Goal: Task Accomplishment & Management: Manage account settings

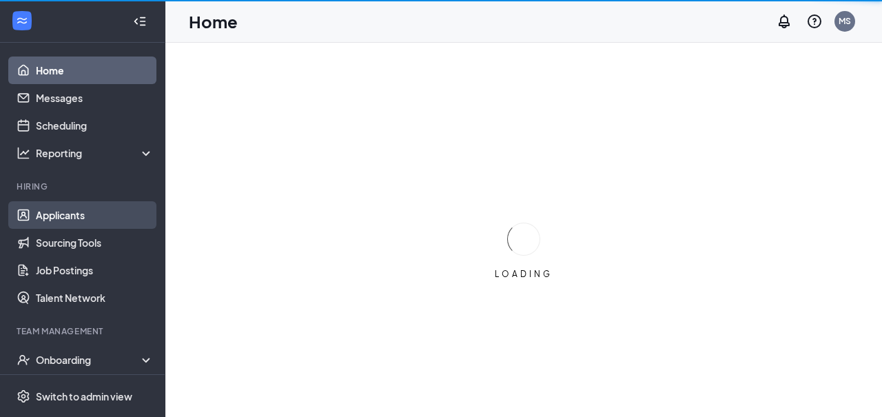
click at [58, 224] on link "Applicants" at bounding box center [95, 215] width 118 height 28
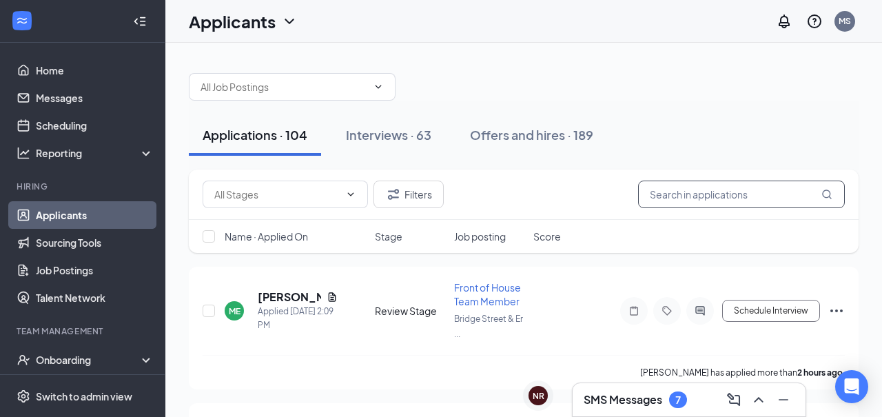
click at [681, 193] on input "text" at bounding box center [741, 194] width 207 height 28
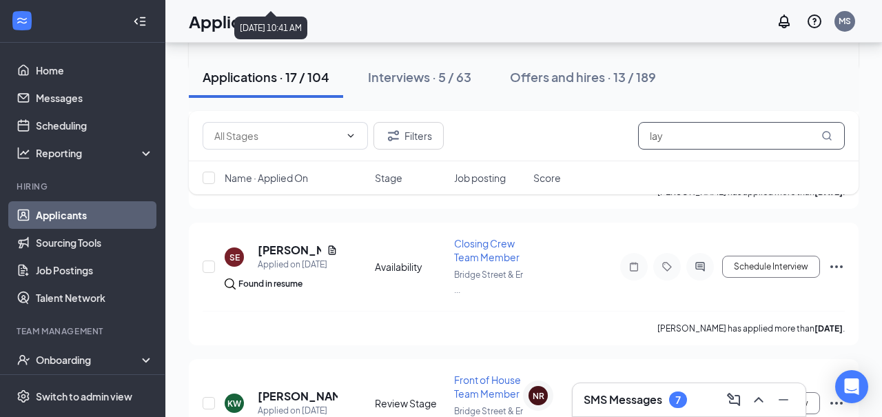
scroll to position [1002, 0]
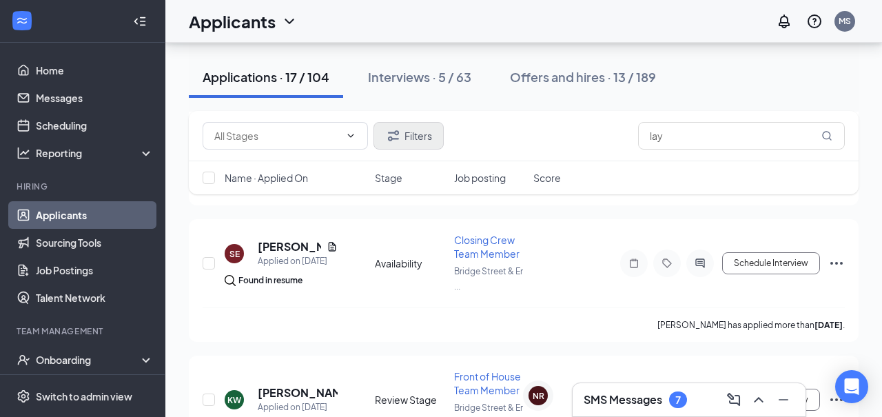
click at [407, 138] on button "Filters" at bounding box center [408, 136] width 70 height 28
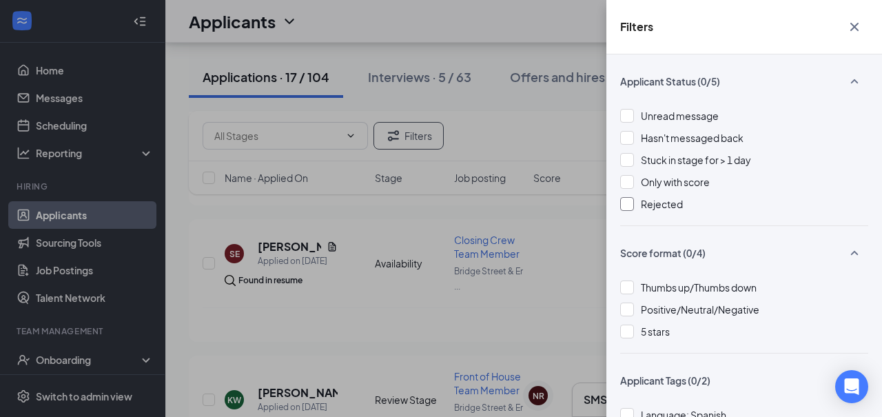
click at [630, 210] on div at bounding box center [627, 204] width 14 height 14
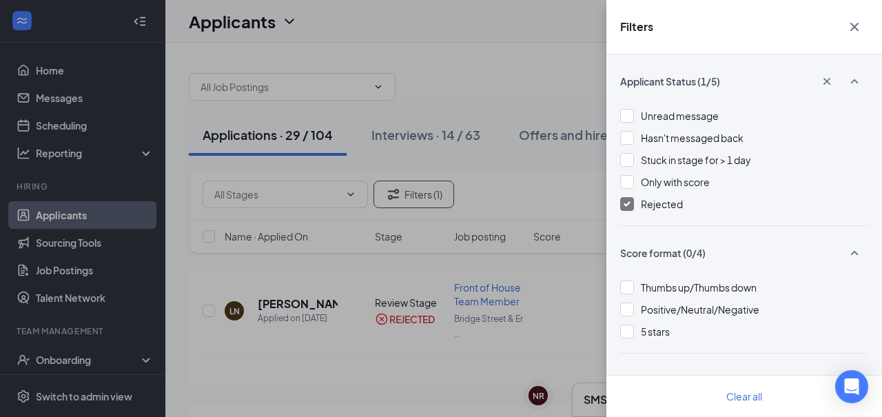
click at [537, 85] on div "Filters Applicant Status (1/5) Unread message Hasn't messaged back Stuck in sta…" at bounding box center [441, 208] width 882 height 417
click at [856, 30] on icon "Cross" at bounding box center [854, 27] width 17 height 17
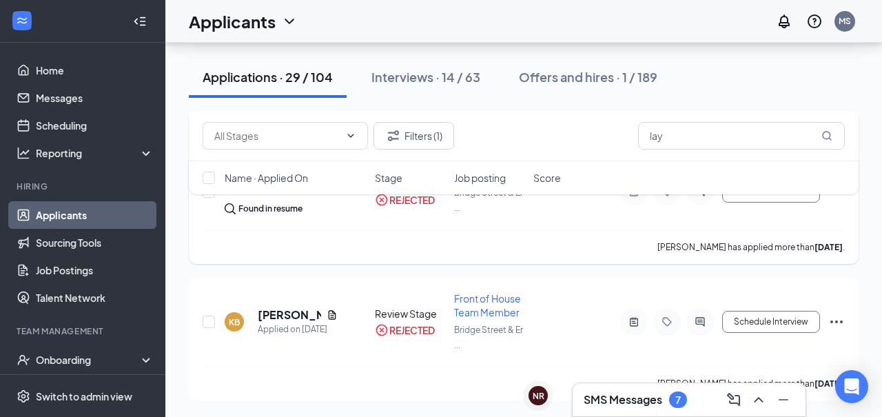
scroll to position [3864, 0]
click at [683, 137] on input "lay" at bounding box center [741, 136] width 207 height 28
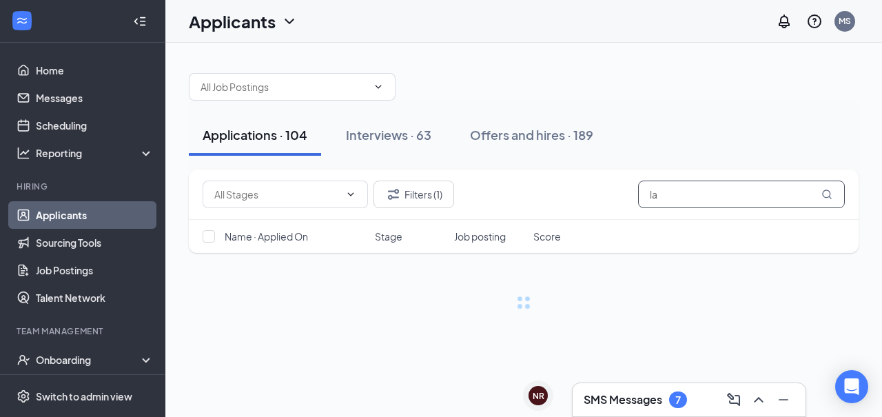
type input "l"
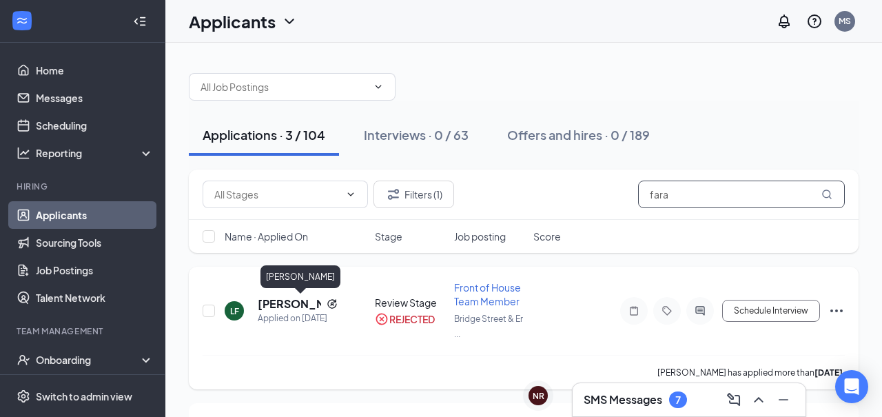
type input "fara"
click at [284, 306] on h5 "Leyla Farah" at bounding box center [289, 303] width 63 height 15
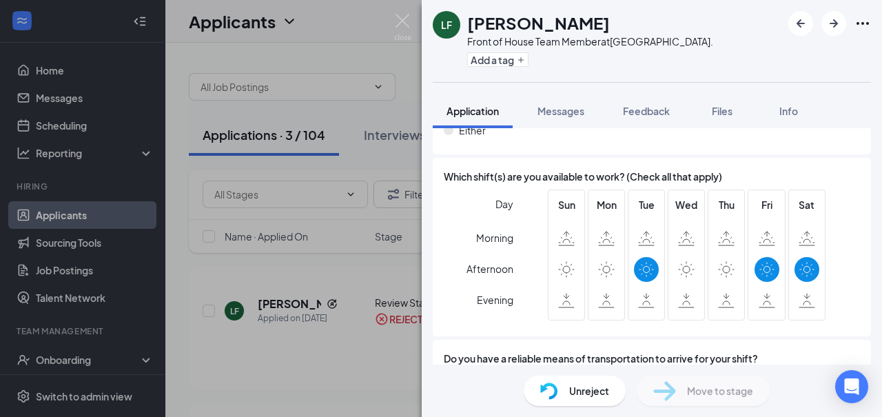
scroll to position [1775, 0]
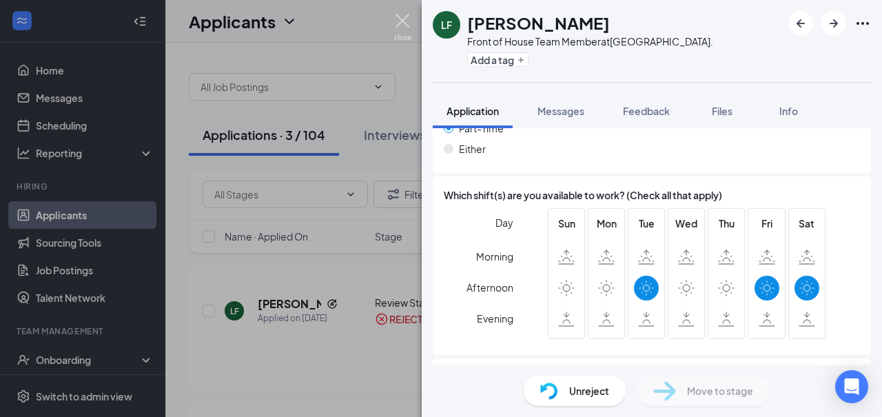
click at [398, 26] on img at bounding box center [402, 27] width 17 height 27
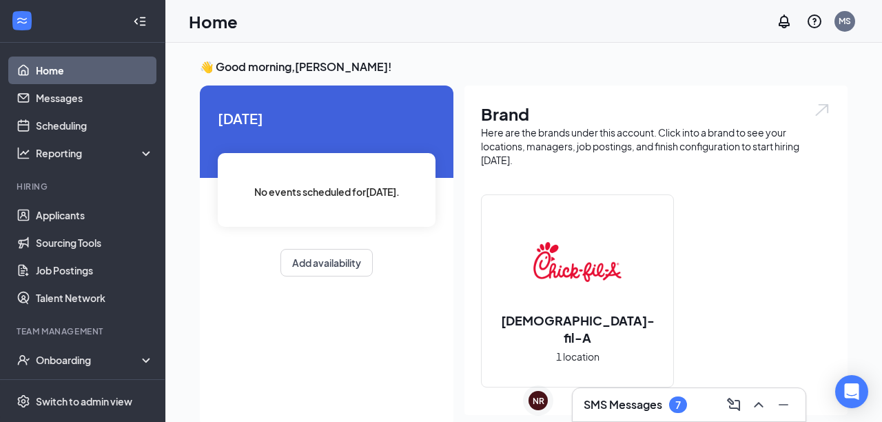
click at [639, 408] on h3 "SMS Messages" at bounding box center [622, 404] width 79 height 15
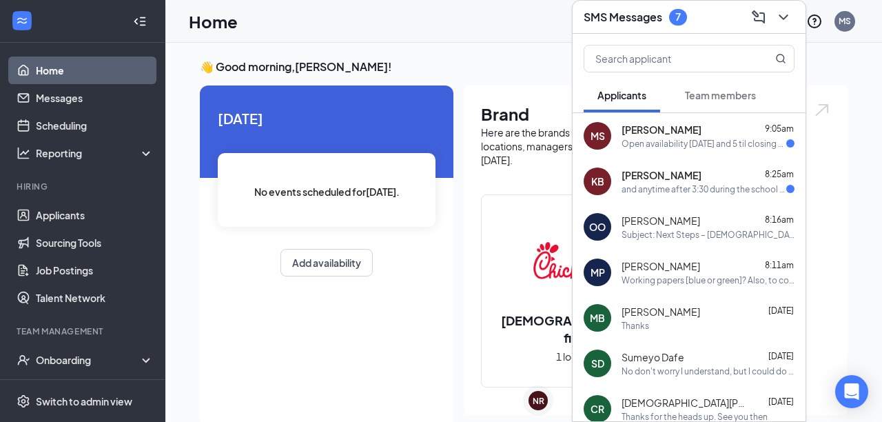
click at [668, 190] on div "and anytime after 3:30 during the school week since i have school and for the w…" at bounding box center [703, 189] width 165 height 12
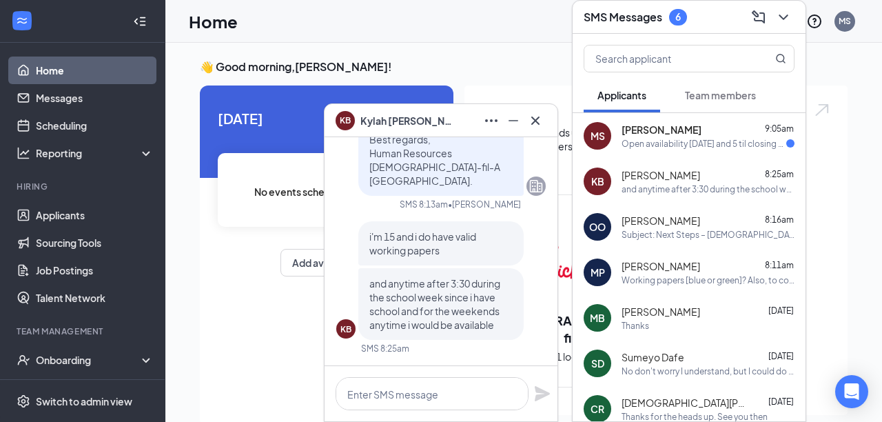
click at [673, 138] on div "Open availability [DATE] and 5 til closing on weekdays" at bounding box center [703, 144] width 165 height 12
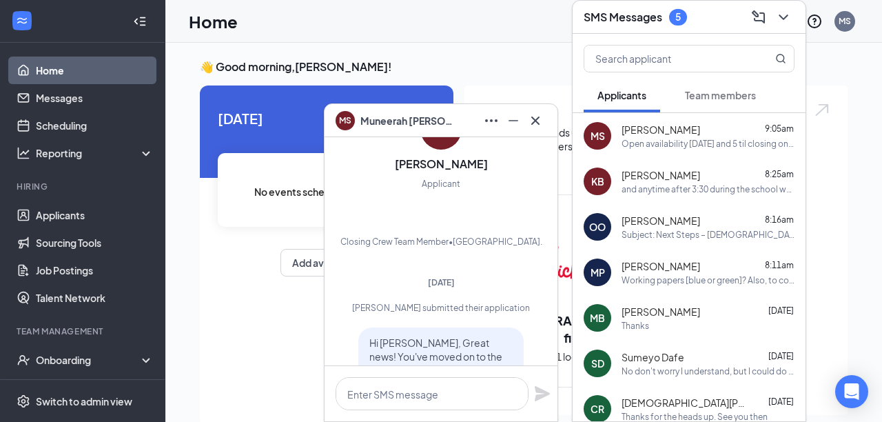
scroll to position [-1440, 0]
click at [539, 122] on icon "Cross" at bounding box center [535, 120] width 17 height 17
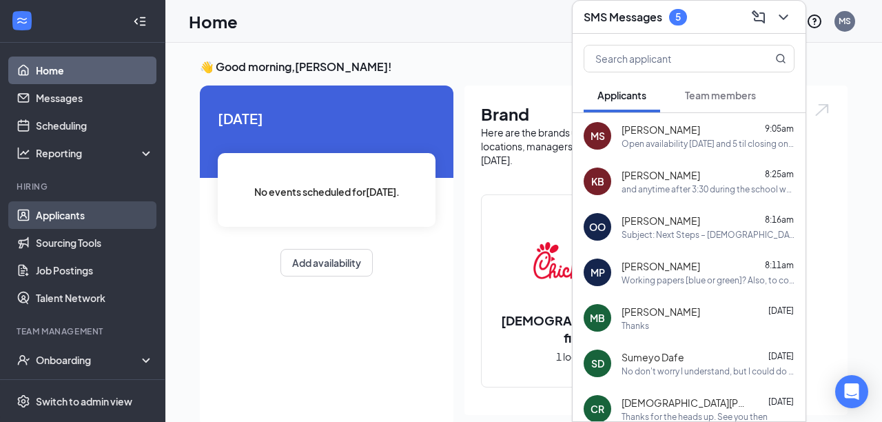
click at [63, 216] on link "Applicants" at bounding box center [95, 215] width 118 height 28
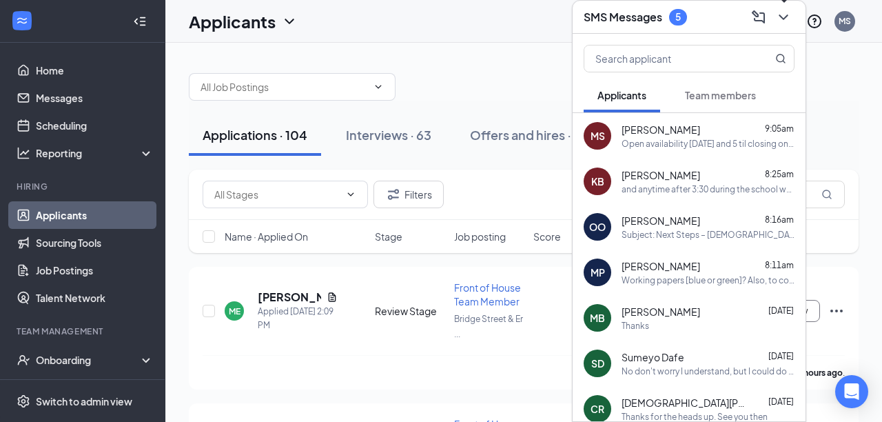
click at [785, 22] on icon "ChevronDown" at bounding box center [783, 17] width 17 height 17
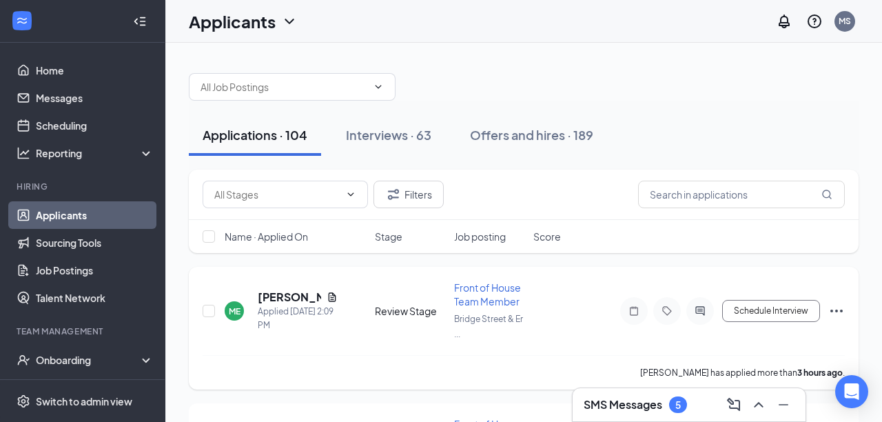
scroll to position [87, 0]
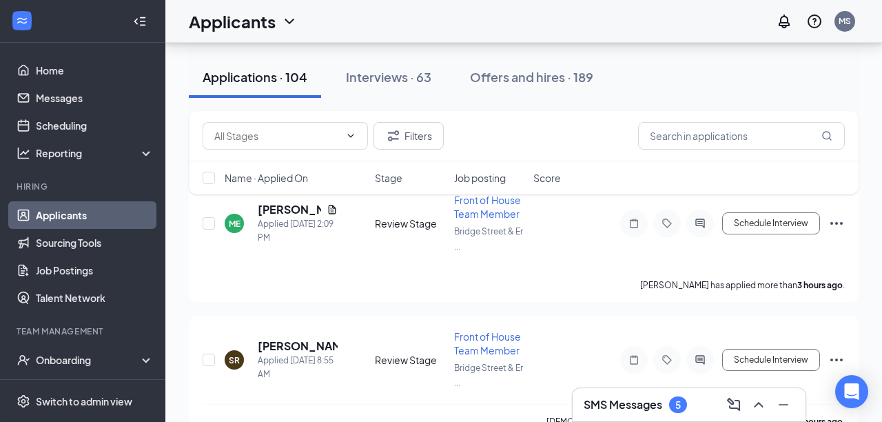
click at [286, 207] on div "Filters Name · Applied On Stage Job posting Score" at bounding box center [524, 159] width 670 height 97
click at [283, 213] on h5 "[PERSON_NAME]" at bounding box center [289, 209] width 63 height 15
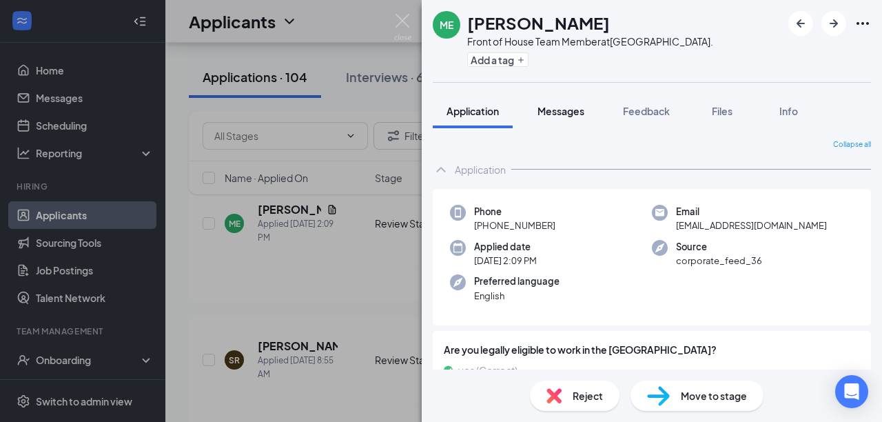
click at [567, 111] on span "Messages" at bounding box center [560, 111] width 47 height 12
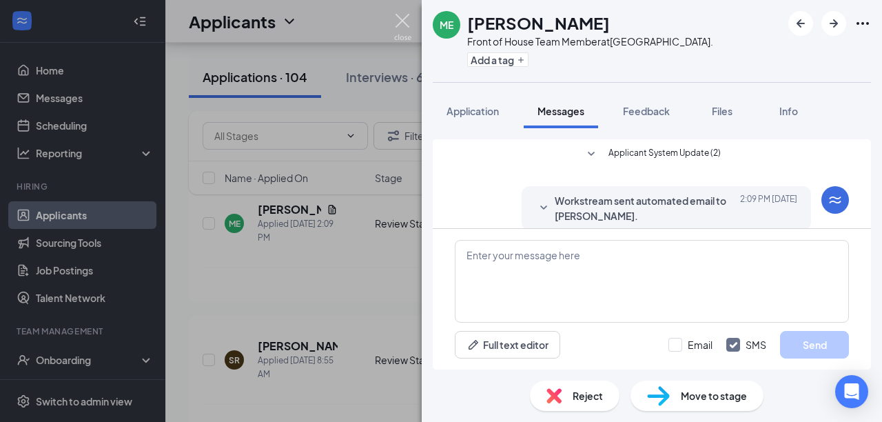
click at [410, 17] on img at bounding box center [402, 27] width 17 height 27
